Goal: Information Seeking & Learning: Check status

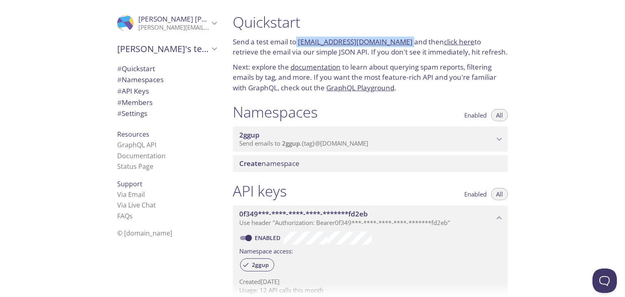
scroll to position [11, 0]
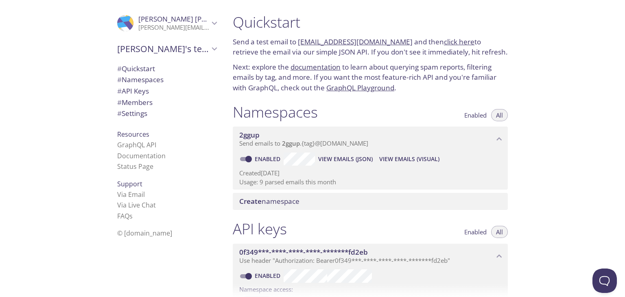
click at [166, 41] on div "[PERSON_NAME]'s team" at bounding box center [167, 48] width 112 height 21
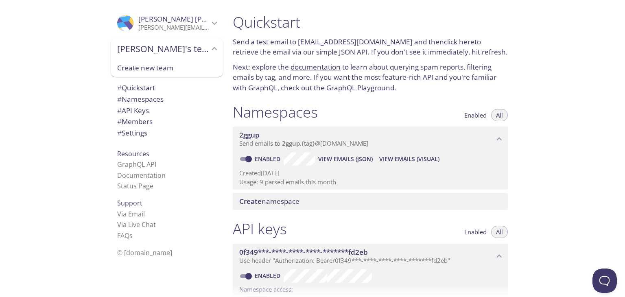
click at [166, 41] on div "[PERSON_NAME]'s team" at bounding box center [167, 48] width 112 height 21
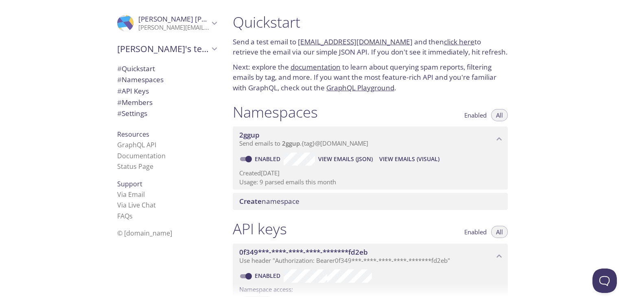
click at [165, 32] on div ".cls-1 { fill: #6d5ca8; } .cls-2 { fill: #3fc191; } .cls-3 { fill: #3b4752; } .…" at bounding box center [167, 23] width 112 height 27
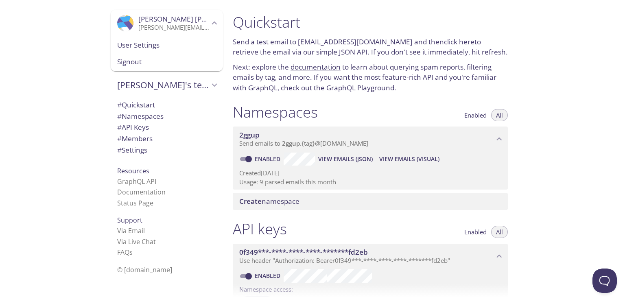
click at [146, 22] on span "Marco Castillo" at bounding box center [193, 18] width 111 height 9
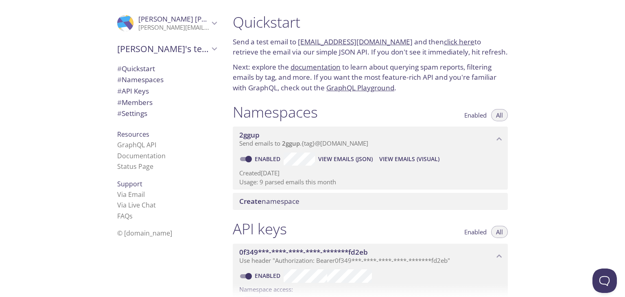
click at [276, 181] on p "Usage: 9 parsed emails this month" at bounding box center [370, 182] width 262 height 9
click at [490, 137] on span "2ggup" at bounding box center [366, 135] width 255 height 9
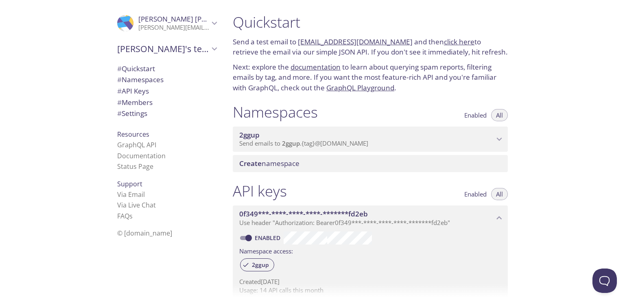
drag, startPoint x: 490, startPoint y: 137, endPoint x: 418, endPoint y: 134, distance: 72.9
click at [418, 134] on span "2ggup" at bounding box center [366, 135] width 255 height 9
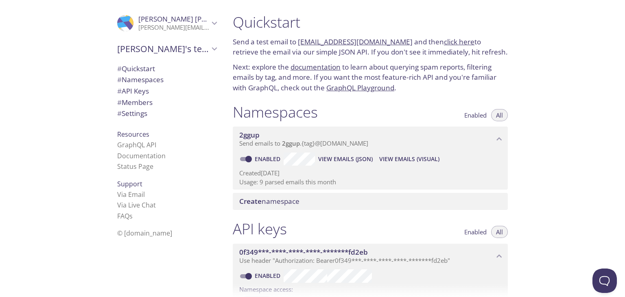
click at [338, 160] on span "View Emails (JSON)" at bounding box center [345, 159] width 54 height 10
click at [389, 157] on span "View Emails (Visual)" at bounding box center [409, 159] width 60 height 10
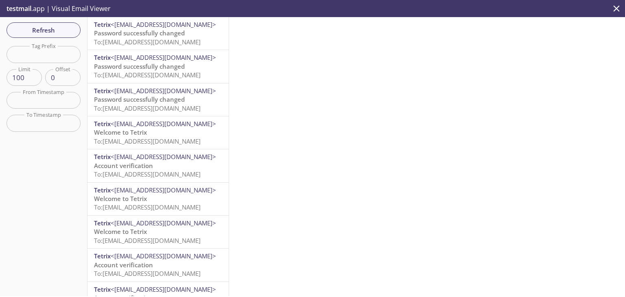
click at [186, 41] on span "To: 2ggup.lictzi325@inbox.testmail.app" at bounding box center [147, 42] width 107 height 8
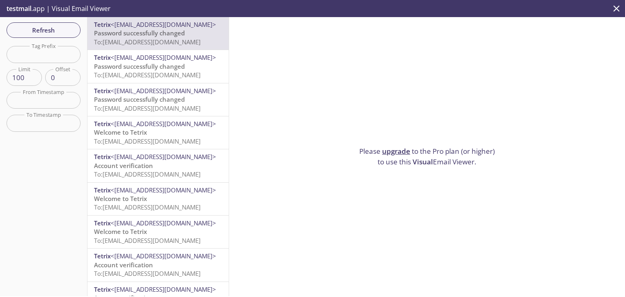
click at [376, 133] on div "Please upgrade to the Pro plan (or higher) to use this Visual Email Viewer." at bounding box center [427, 156] width 396 height 279
click at [181, 61] on span "Tetrix <hello@deskree.com>" at bounding box center [158, 57] width 128 height 9
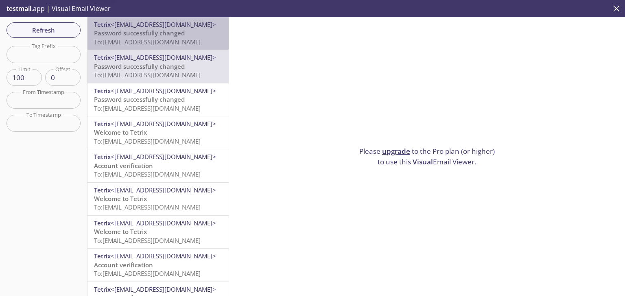
click at [189, 39] on span "To: 2ggup.lictzi325@inbox.testmail.app" at bounding box center [147, 42] width 107 height 8
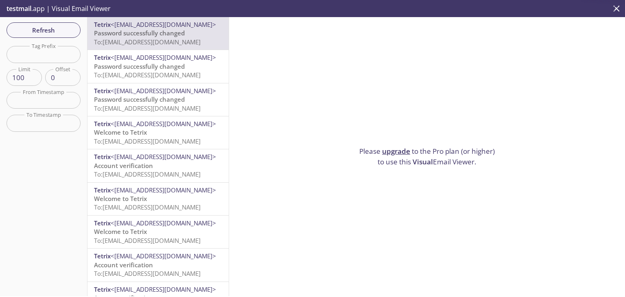
click at [270, 70] on div "Please upgrade to the Pro plan (or higher) to use this Visual Email Viewer." at bounding box center [427, 156] width 396 height 279
